Goal: Information Seeking & Learning: Learn about a topic

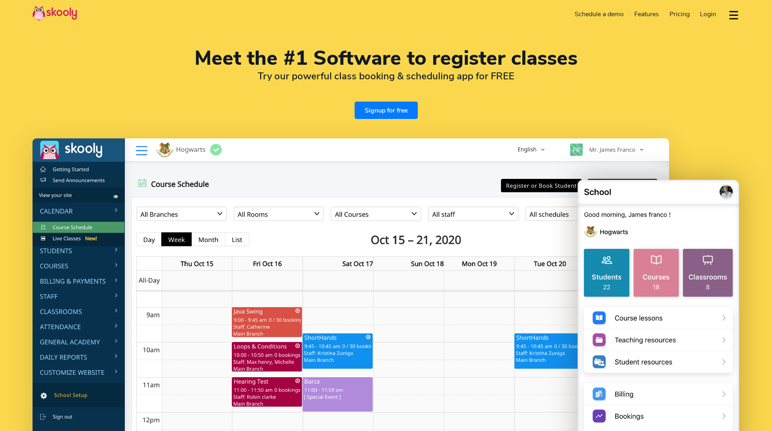
select select "en"
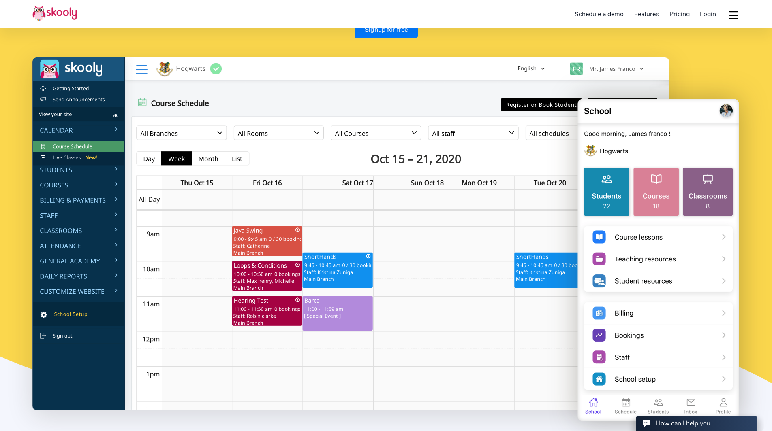
select select "91"
select select "[GEOGRAPHIC_DATA]"
select select "[GEOGRAPHIC_DATA]/[GEOGRAPHIC_DATA]"
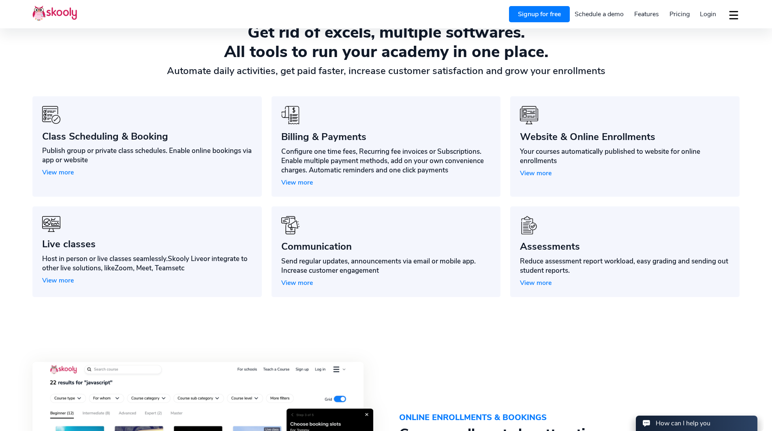
scroll to position [648, 0]
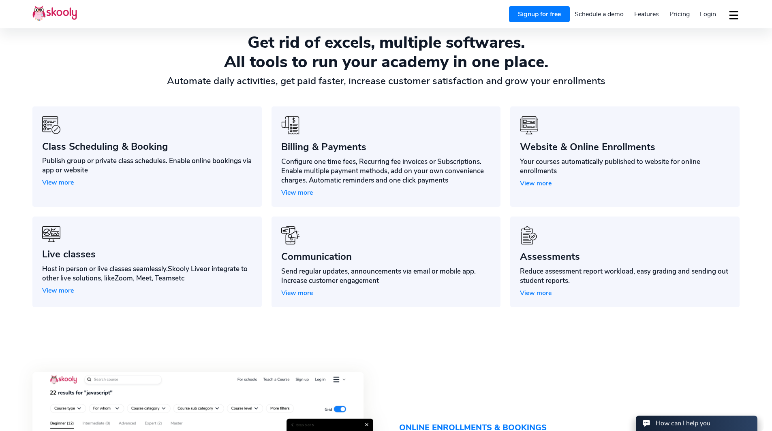
click at [680, 17] on span "Pricing" at bounding box center [679, 14] width 20 height 9
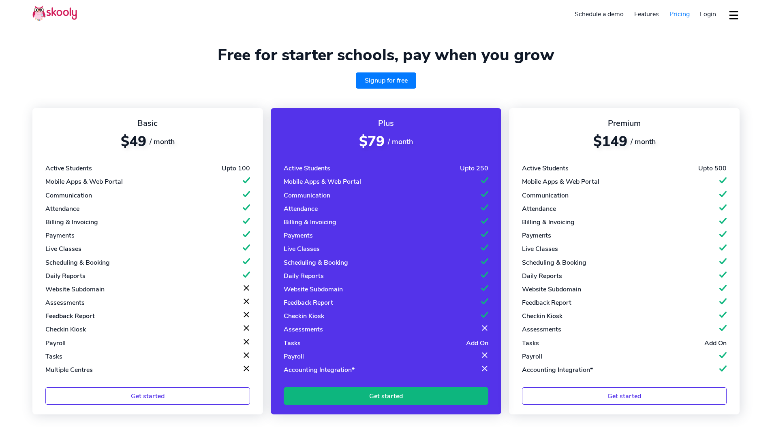
select select "en"
select select "91"
select select "[GEOGRAPHIC_DATA]"
select select "[GEOGRAPHIC_DATA]/[GEOGRAPHIC_DATA]"
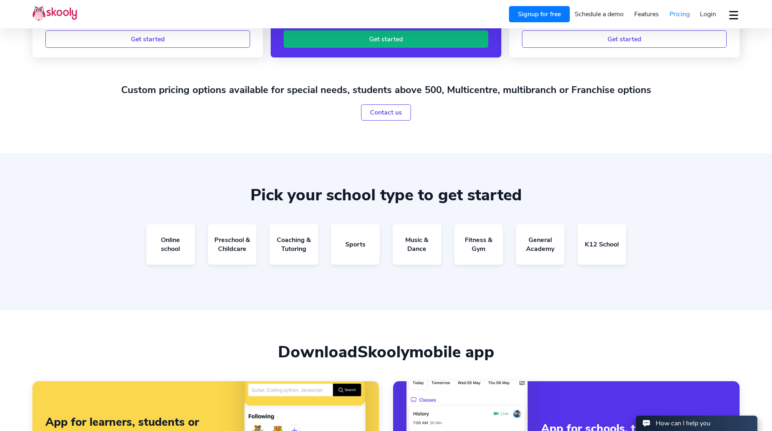
scroll to position [527, 0]
